Goal: Task Accomplishment & Management: Complete application form

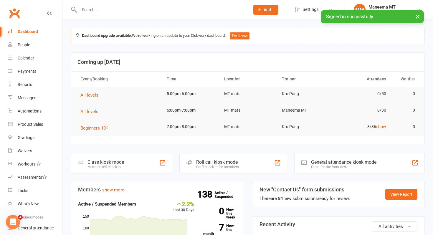
click at [380, 129] on td "3/36 show" at bounding box center [362, 127] width 57 height 14
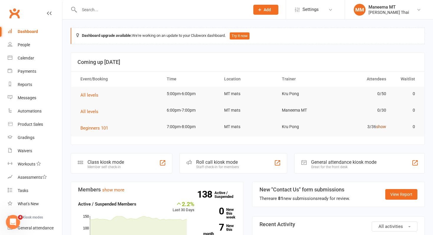
click at [382, 128] on link "show" at bounding box center [381, 126] width 10 height 5
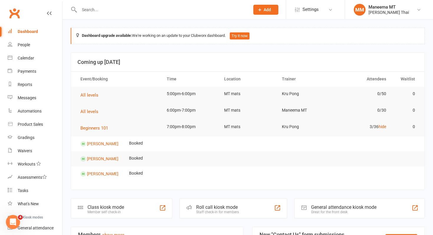
click at [100, 11] on input "text" at bounding box center [162, 10] width 168 height 8
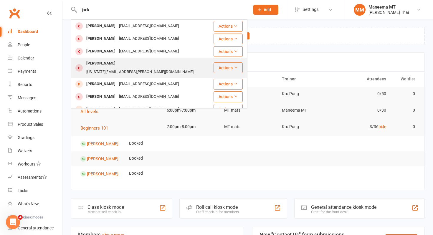
type input "jack"
click at [96, 64] on div "[PERSON_NAME]" at bounding box center [101, 63] width 33 height 9
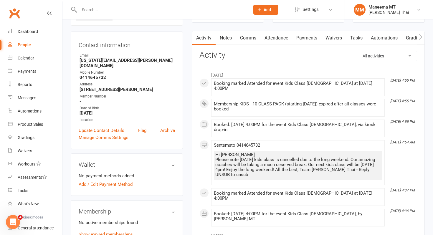
scroll to position [104, 0]
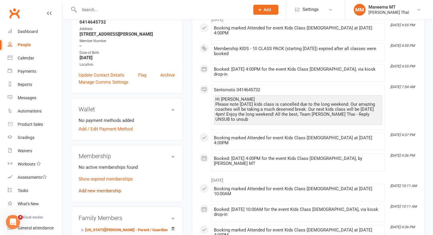
click at [96, 188] on link "Add new membership" at bounding box center [100, 190] width 42 height 5
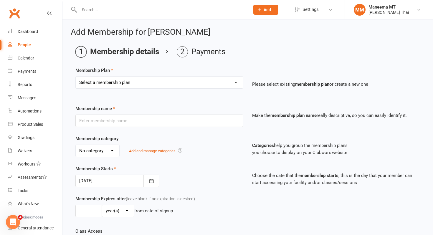
click at [101, 85] on select "Select a membership plan Create new Membership Plan Z_Opening Offer - Ongoing U…" at bounding box center [159, 83] width 167 height 12
select select "8"
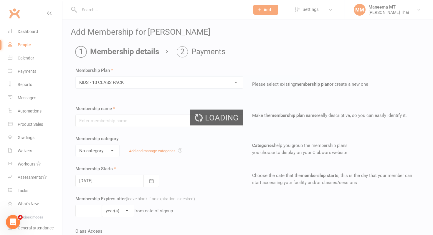
type input "KIDS - 10 CLASS PACK"
select select "2"
type input "6"
select select "2"
type input "10"
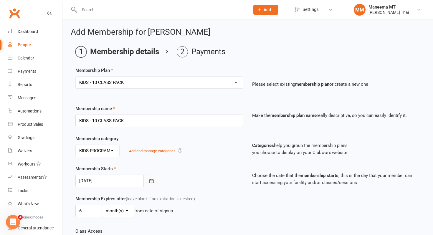
click at [157, 182] on button "button" at bounding box center [152, 181] width 16 height 12
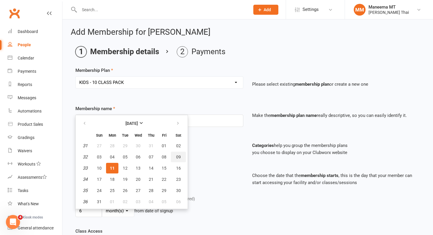
click at [173, 157] on button "09" at bounding box center [178, 157] width 15 height 11
type input "[DATE]"
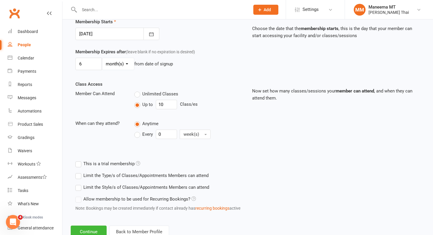
scroll to position [167, 0]
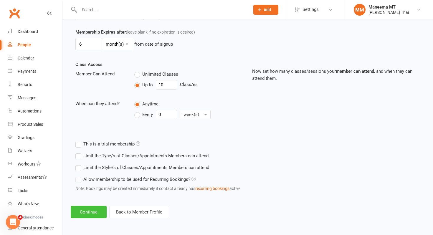
click at [83, 209] on button "Continue" at bounding box center [89, 212] width 36 height 12
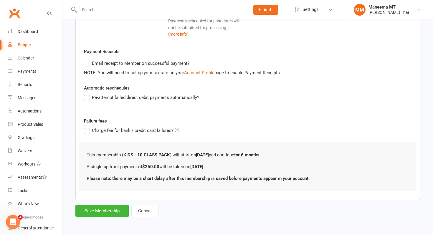
scroll to position [0, 0]
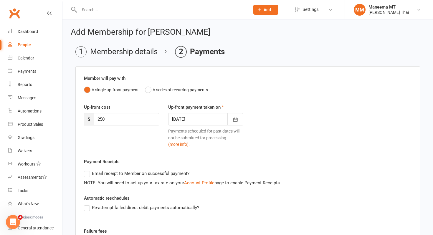
click at [113, 120] on input "250" at bounding box center [127, 119] width 66 height 12
type input "2"
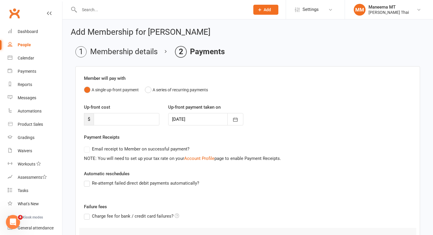
scroll to position [62, 0]
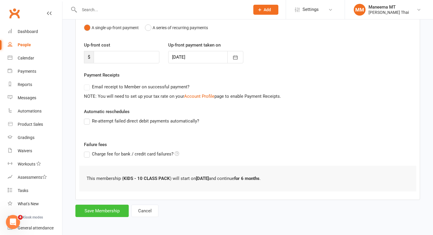
click at [94, 211] on button "Save Membership" at bounding box center [101, 211] width 53 height 12
type input "0"
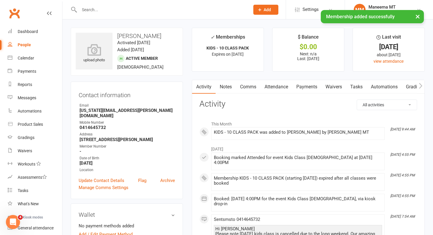
click at [310, 86] on link "Payments" at bounding box center [306, 87] width 29 height 14
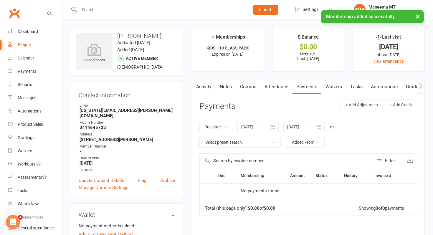
click at [269, 89] on link "Attendance" at bounding box center [277, 87] width 32 height 14
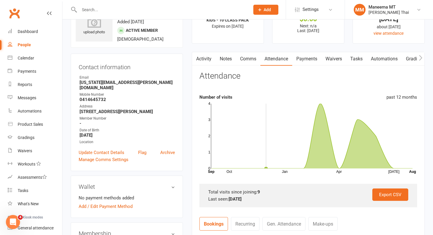
scroll to position [29, 0]
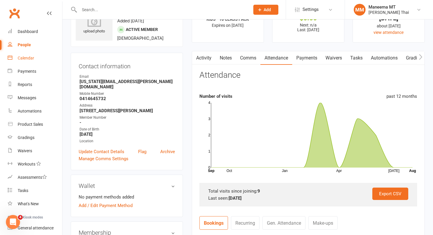
click at [46, 60] on link "Calendar" at bounding box center [35, 58] width 55 height 13
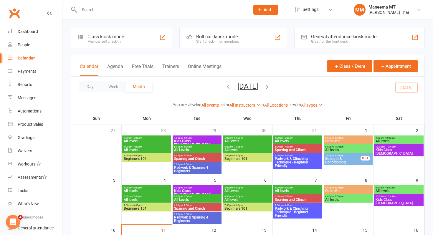
click at [382, 197] on span "10:00am - 10:45am" at bounding box center [398, 196] width 47 height 3
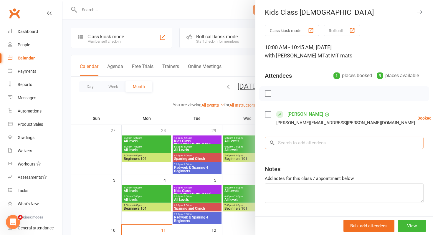
click at [332, 142] on input "search" at bounding box center [344, 143] width 159 height 12
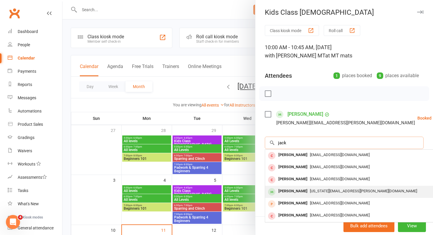
type input "jack"
click at [316, 192] on span "[US_STATE][EMAIL_ADDRESS][PERSON_NAME][DOMAIN_NAME]" at bounding box center [363, 191] width 107 height 4
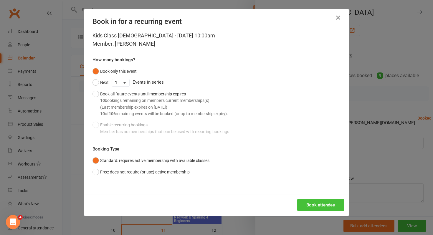
click at [317, 205] on button "Book attendee" at bounding box center [320, 205] width 47 height 12
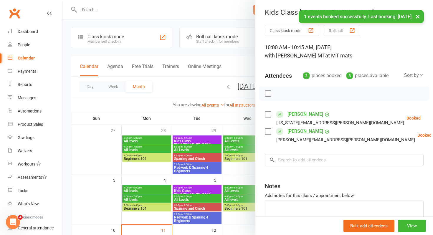
click at [270, 91] on label at bounding box center [268, 94] width 6 height 6
click at [279, 97] on button "button" at bounding box center [281, 94] width 10 height 10
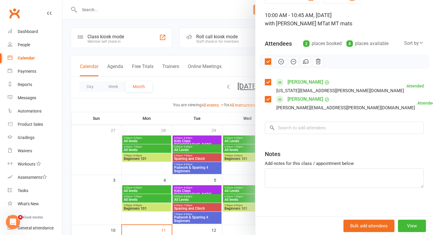
scroll to position [33, 0]
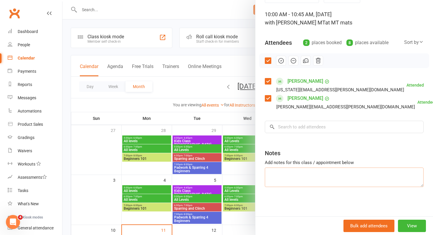
click at [282, 183] on textarea at bounding box center [344, 177] width 159 height 19
type textarea "[PERSON_NAME] [PERSON_NAME],"
click at [297, 123] on input "search" at bounding box center [344, 127] width 159 height 12
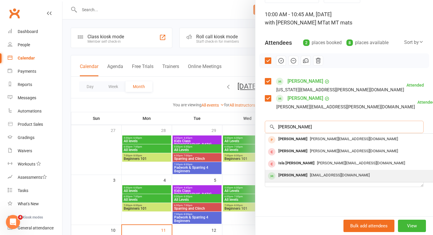
type input "[PERSON_NAME]"
click at [291, 175] on div "[PERSON_NAME]" at bounding box center [293, 175] width 34 height 9
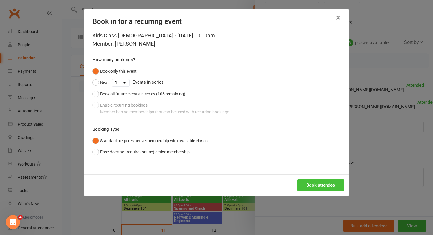
click at [302, 184] on button "Book attendee" at bounding box center [320, 185] width 47 height 12
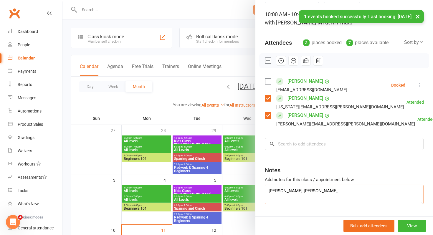
click at [314, 197] on textarea "[PERSON_NAME] [PERSON_NAME]," at bounding box center [344, 194] width 159 height 19
click at [266, 80] on label at bounding box center [268, 81] width 6 height 6
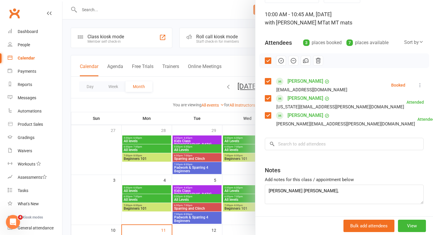
click at [420, 87] on icon at bounding box center [420, 85] width 6 height 6
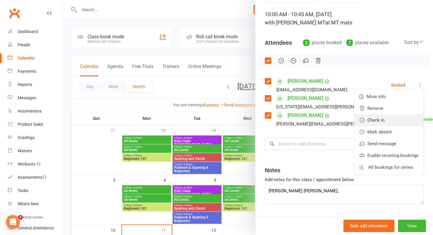
click at [390, 118] on link "Check in" at bounding box center [389, 120] width 69 height 12
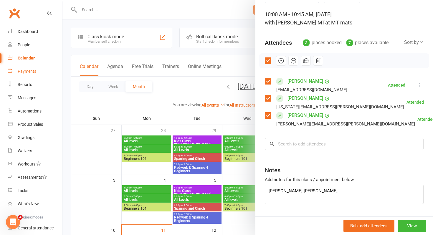
click at [20, 69] on div "Payments" at bounding box center [27, 71] width 19 height 5
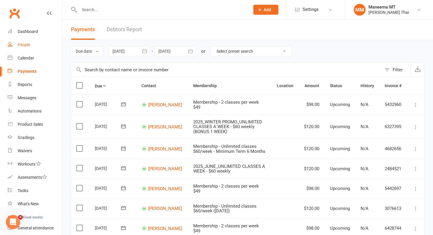
click at [39, 47] on link "People" at bounding box center [35, 44] width 55 height 13
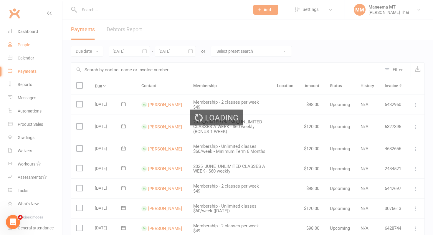
select select "100"
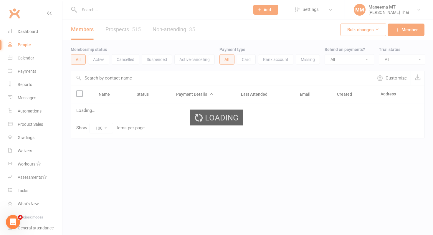
click at [87, 12] on input "text" at bounding box center [162, 10] width 168 height 8
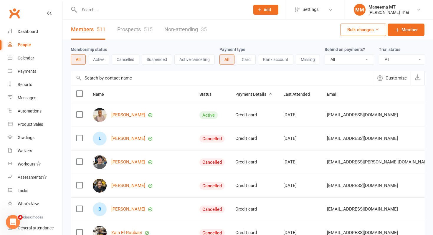
click at [87, 12] on input "text" at bounding box center [162, 10] width 168 height 8
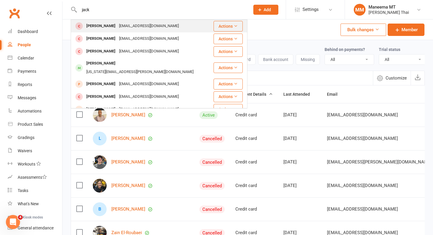
type input "jack"
click at [91, 24] on div "[PERSON_NAME]" at bounding box center [101, 26] width 33 height 9
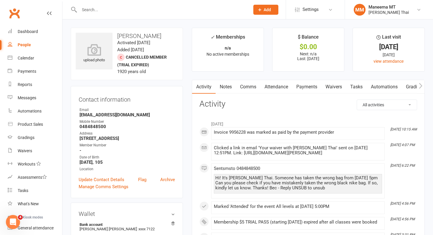
click at [103, 7] on input "text" at bounding box center [162, 10] width 168 height 8
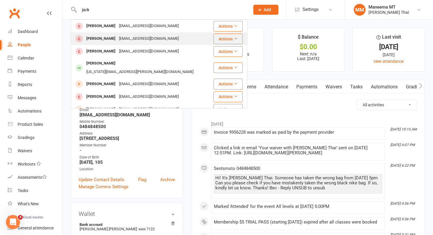
type input "jack"
click at [99, 39] on div "[PERSON_NAME]" at bounding box center [101, 38] width 33 height 9
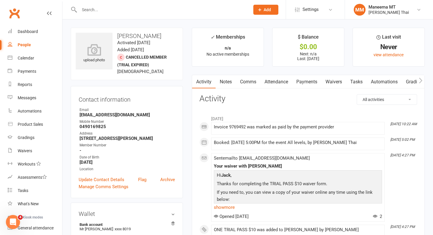
click at [87, 8] on input "text" at bounding box center [162, 10] width 168 height 8
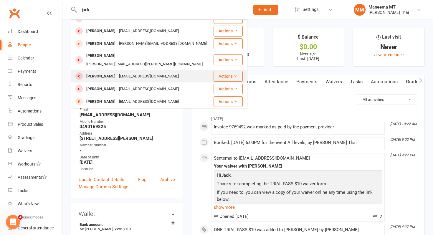
scroll to position [140, 0]
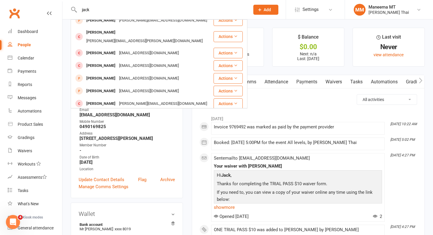
type input "jack"
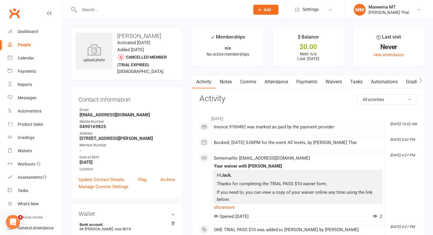
click at [25, 41] on link "People" at bounding box center [35, 44] width 55 height 13
select select "100"
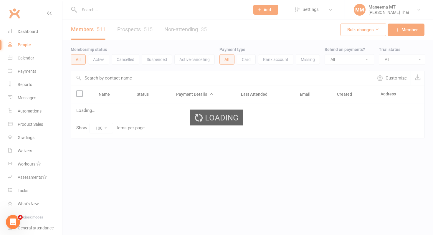
click at [177, 30] on div "Loading" at bounding box center [216, 117] width 433 height 235
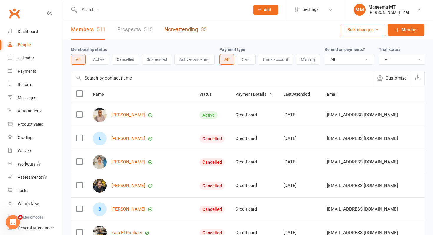
click at [177, 30] on link "Non-attending 35" at bounding box center [185, 29] width 42 height 20
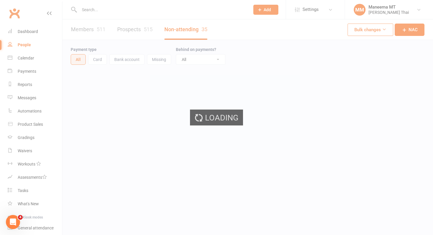
select select "100"
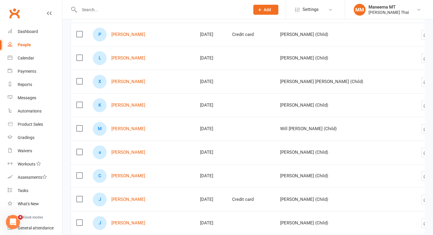
scroll to position [661, 0]
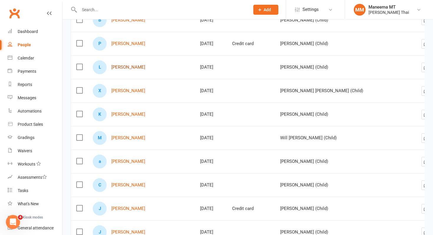
click at [123, 67] on link "[PERSON_NAME]" at bounding box center [128, 67] width 34 height 5
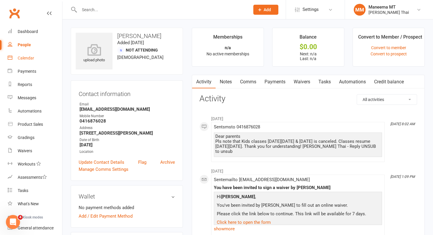
click at [39, 60] on link "Calendar" at bounding box center [35, 58] width 55 height 13
